Goal: Transaction & Acquisition: Purchase product/service

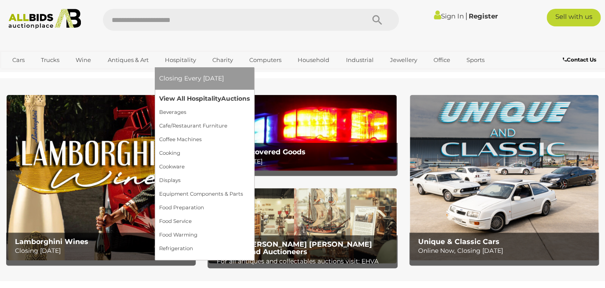
click at [178, 98] on link "View All Hospitality Auctions" at bounding box center [204, 99] width 91 height 14
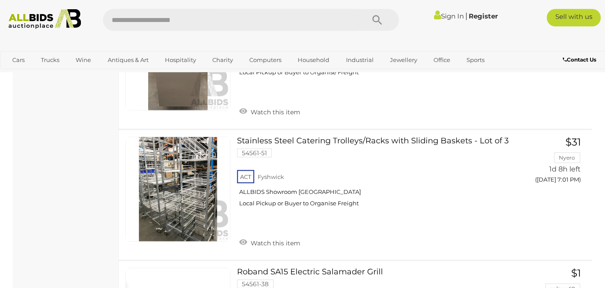
scroll to position [1846, 0]
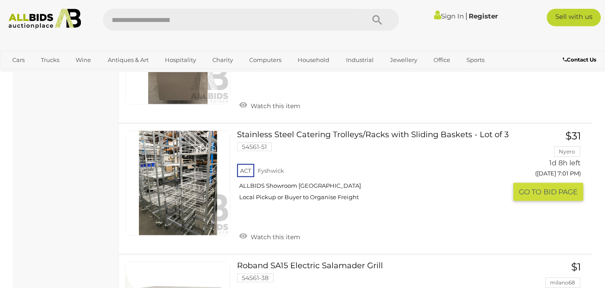
click at [462, 137] on link "Stainless Steel Catering Trolleys/Racks with Sliding Baskets - Lot of 3 54561-5…" at bounding box center [374, 169] width 263 height 77
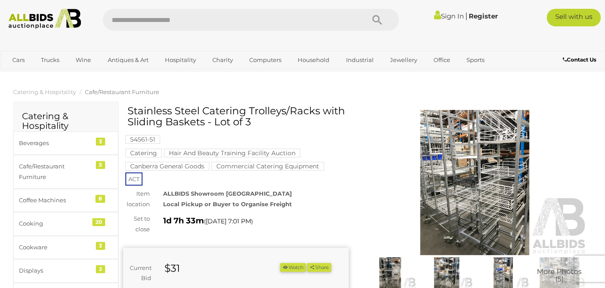
click at [470, 158] on img at bounding box center [474, 182] width 225 height 145
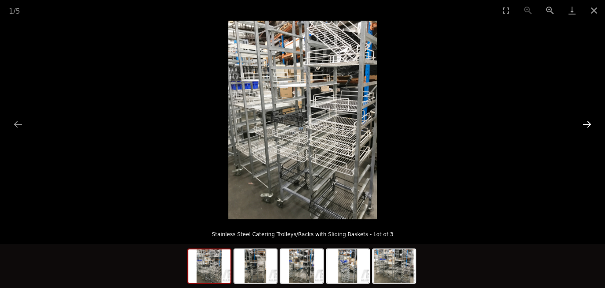
click at [586, 124] on button "Next slide" at bounding box center [587, 124] width 18 height 17
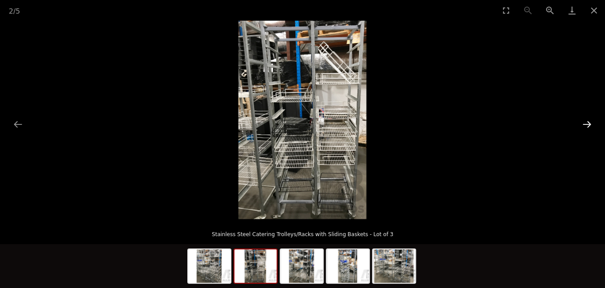
click at [586, 124] on button "Next slide" at bounding box center [587, 124] width 18 height 17
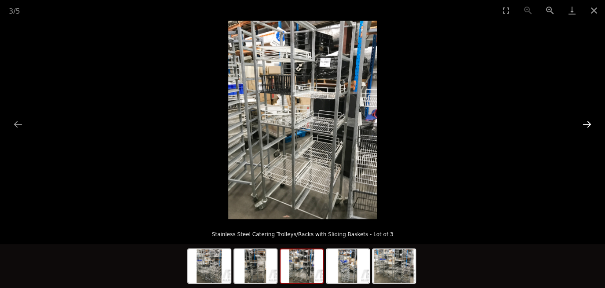
click at [586, 124] on button "Next slide" at bounding box center [587, 124] width 18 height 17
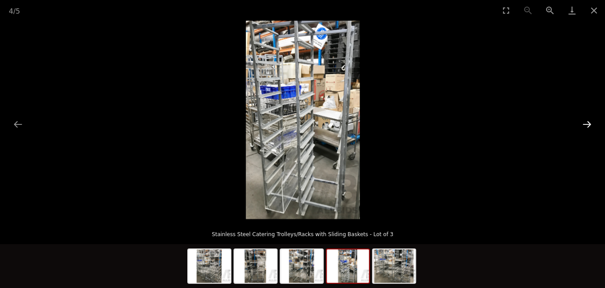
click at [586, 124] on button "Next slide" at bounding box center [587, 124] width 18 height 17
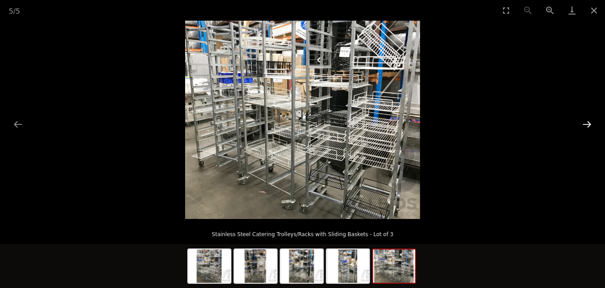
click at [586, 127] on button "Next slide" at bounding box center [587, 124] width 18 height 17
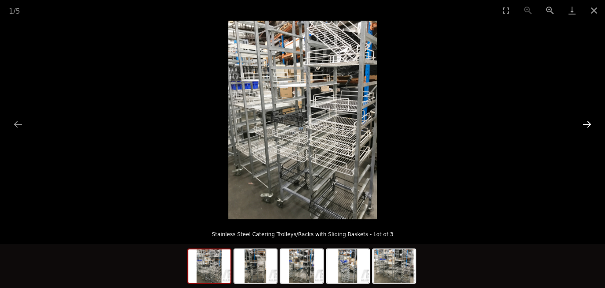
click at [586, 127] on button "Next slide" at bounding box center [587, 124] width 18 height 17
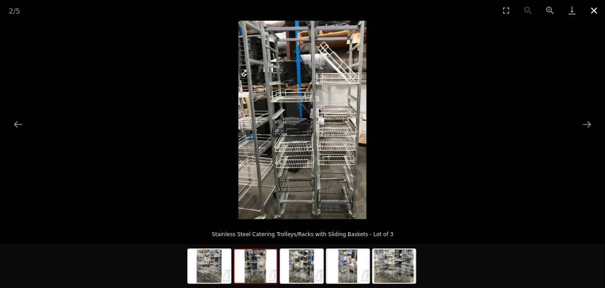
click at [594, 8] on button "Close gallery" at bounding box center [594, 10] width 22 height 21
